Goal: Check status: Check status

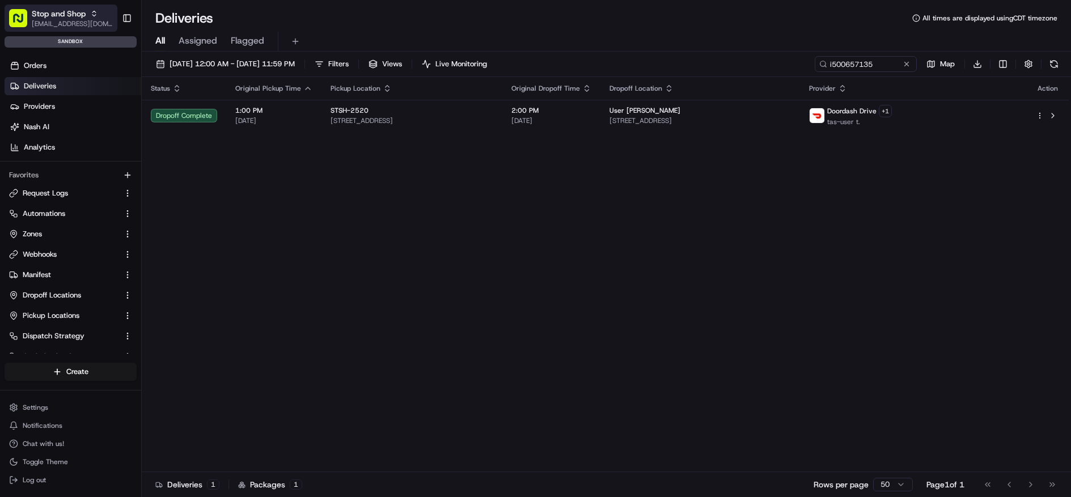
click at [98, 20] on span "[EMAIL_ADDRESS][DOMAIN_NAME]" at bounding box center [72, 23] width 81 height 9
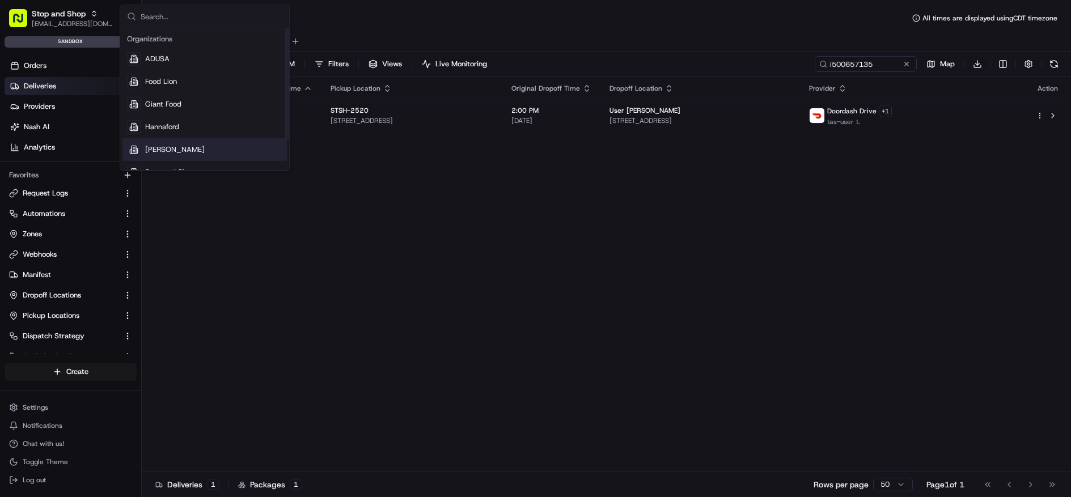
click at [189, 147] on div "[PERSON_NAME]" at bounding box center [205, 149] width 164 height 23
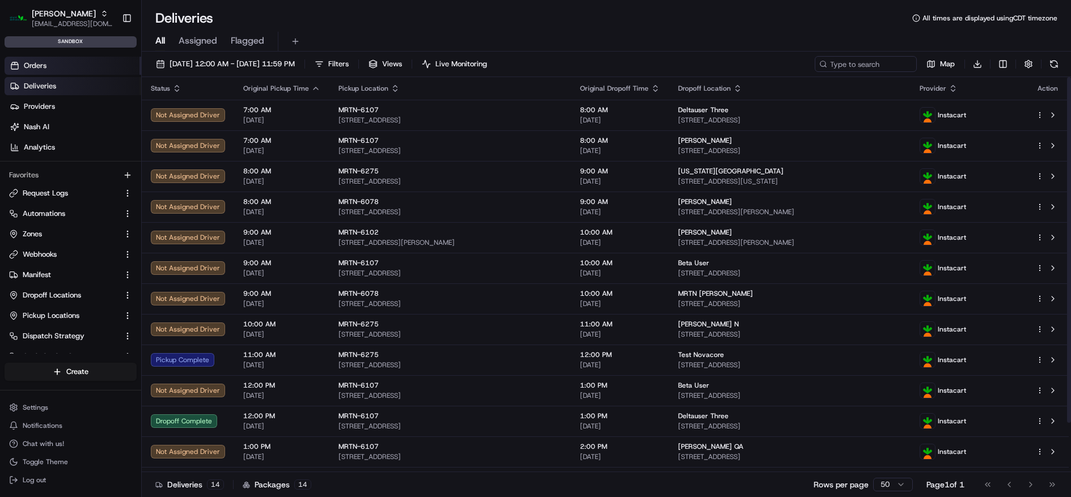
click at [94, 66] on link "Orders" at bounding box center [73, 66] width 137 height 18
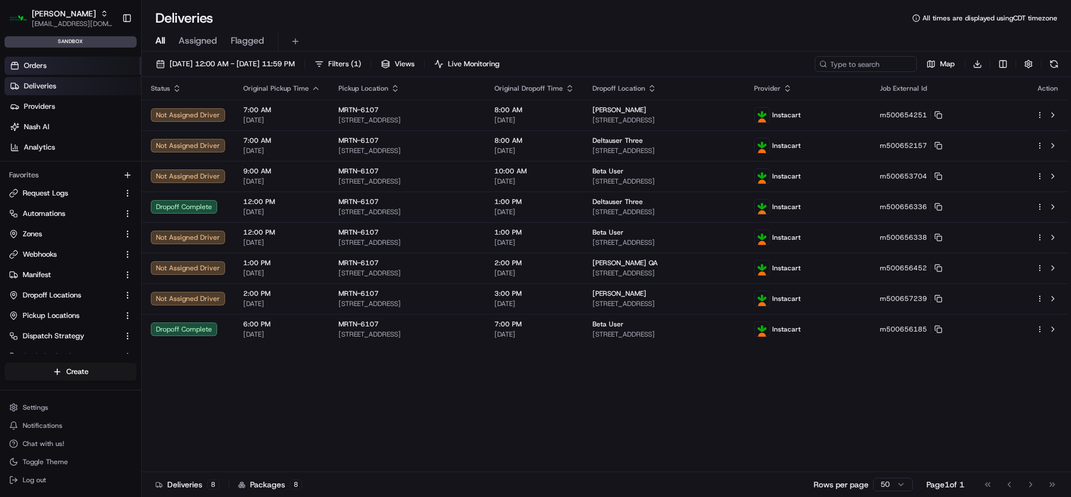
click at [77, 60] on link "Orders" at bounding box center [73, 66] width 137 height 18
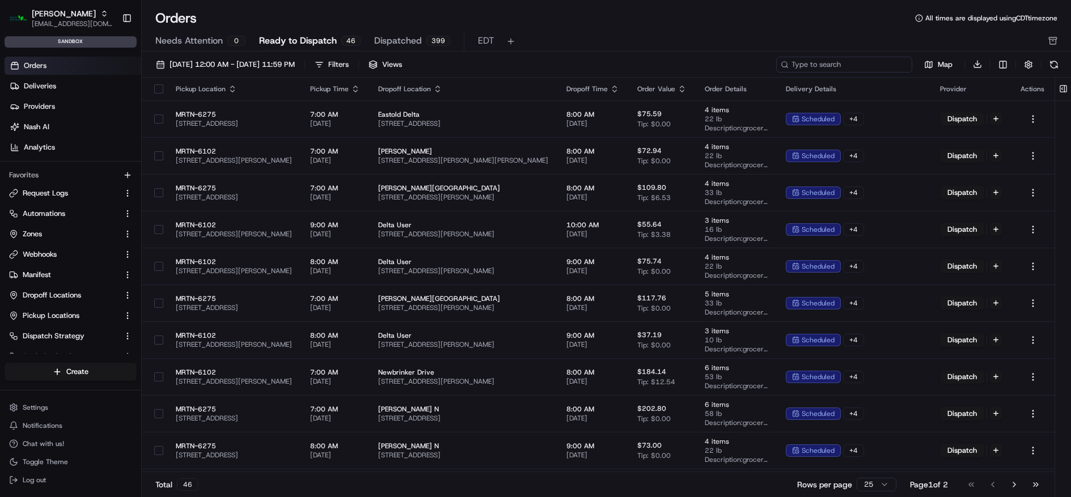
click at [825, 60] on input at bounding box center [844, 65] width 136 height 16
paste input "m500657989"
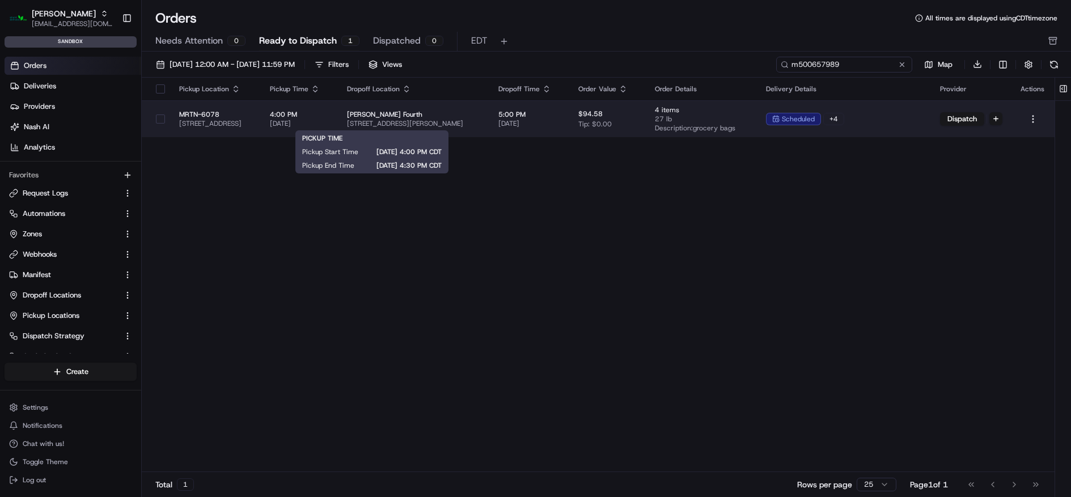
type input "m500657989"
click at [328, 118] on span "4:00 PM" at bounding box center [299, 114] width 58 height 9
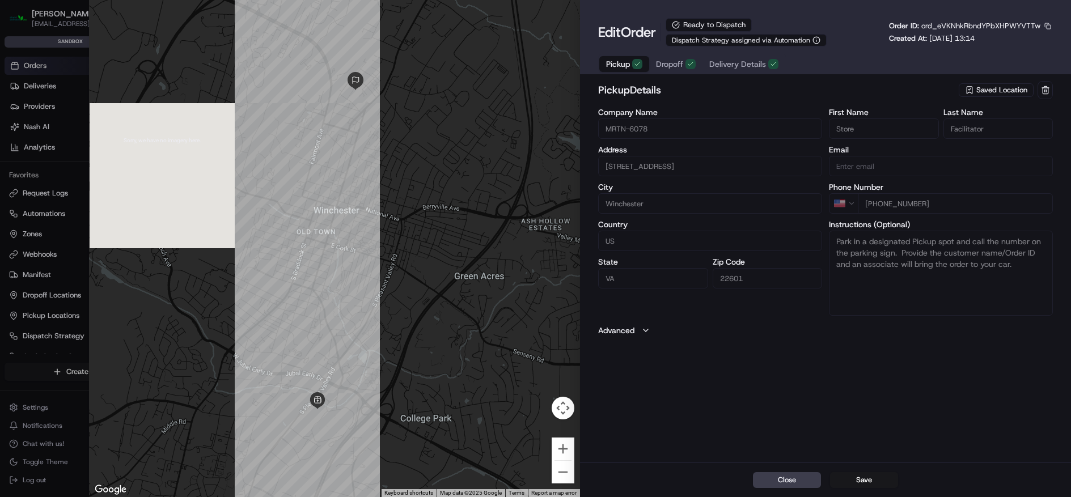
click at [758, 72] on div "Pickup Dropoff Delivery Details" at bounding box center [692, 64] width 188 height 20
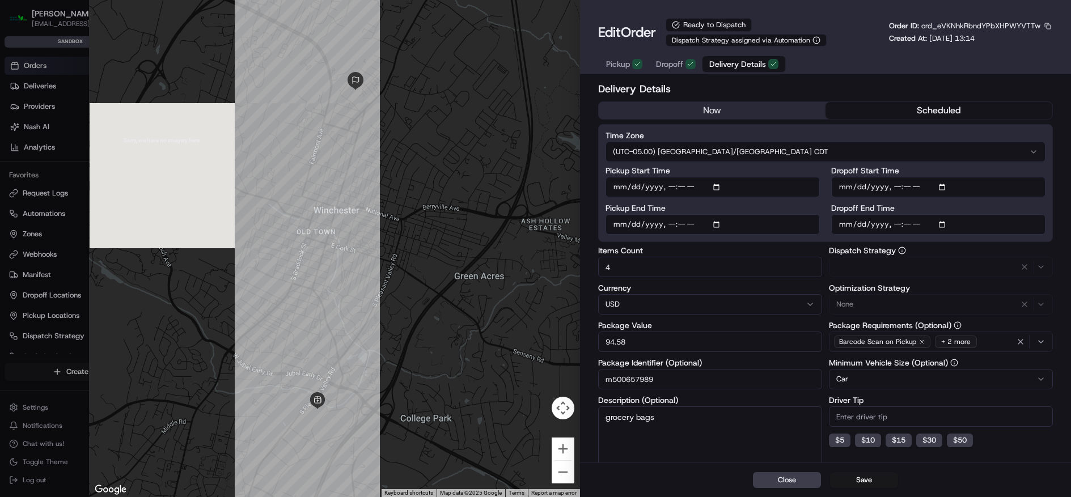
click at [748, 67] on span "Delivery Details" at bounding box center [737, 63] width 57 height 11
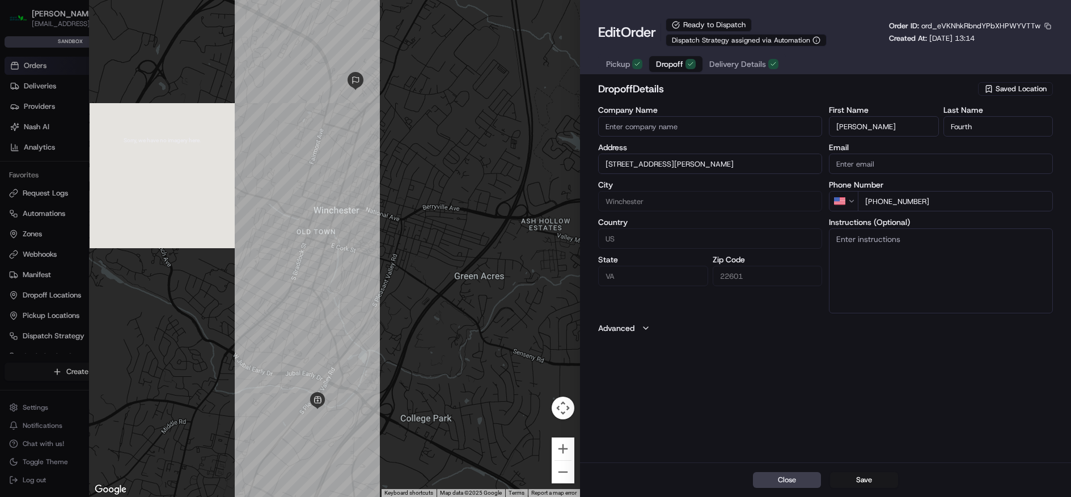
click at [679, 69] on span "Dropoff" at bounding box center [669, 63] width 27 height 11
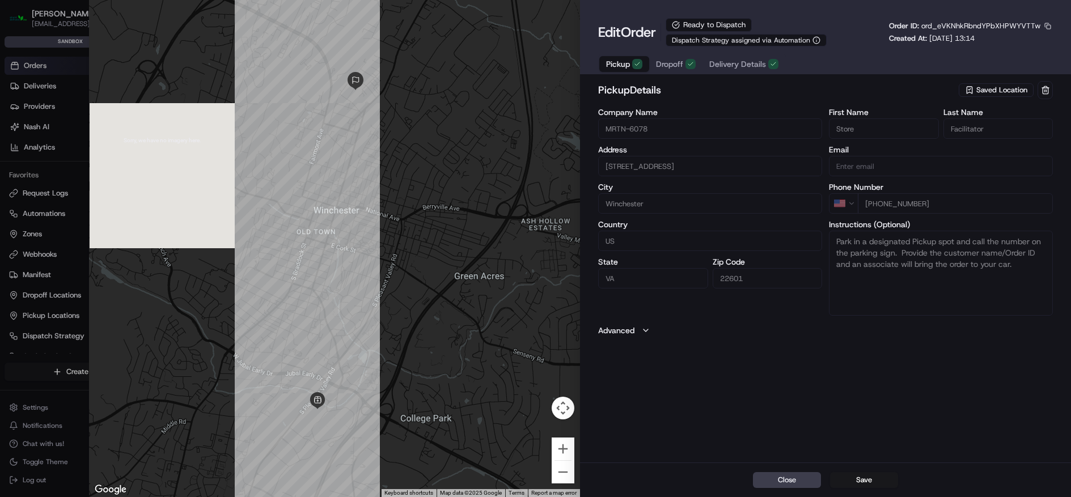
click at [618, 62] on span "Pickup" at bounding box center [618, 63] width 24 height 11
click at [747, 65] on span "Delivery Details" at bounding box center [737, 63] width 57 height 11
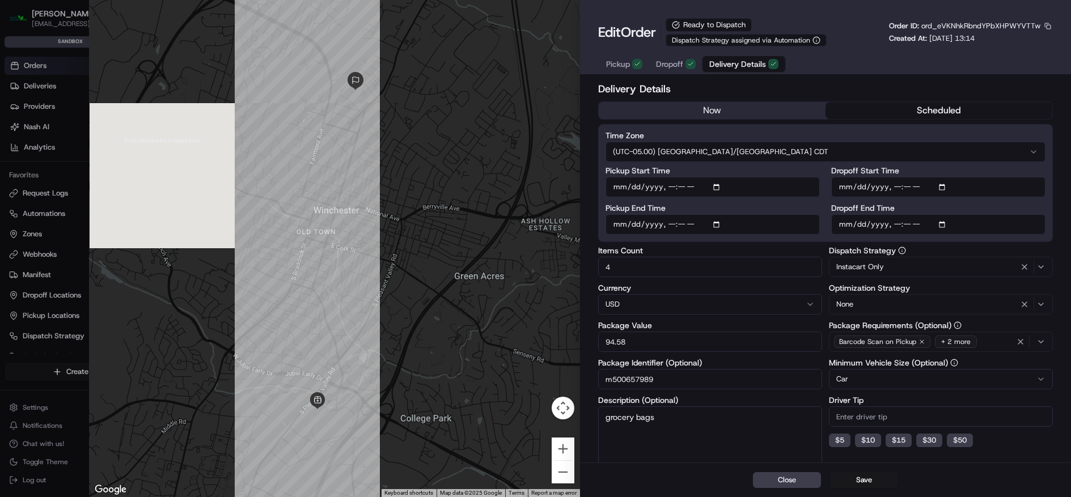
click at [753, 117] on button "now" at bounding box center [712, 110] width 227 height 17
